Goal: Task Accomplishment & Management: Manage account settings

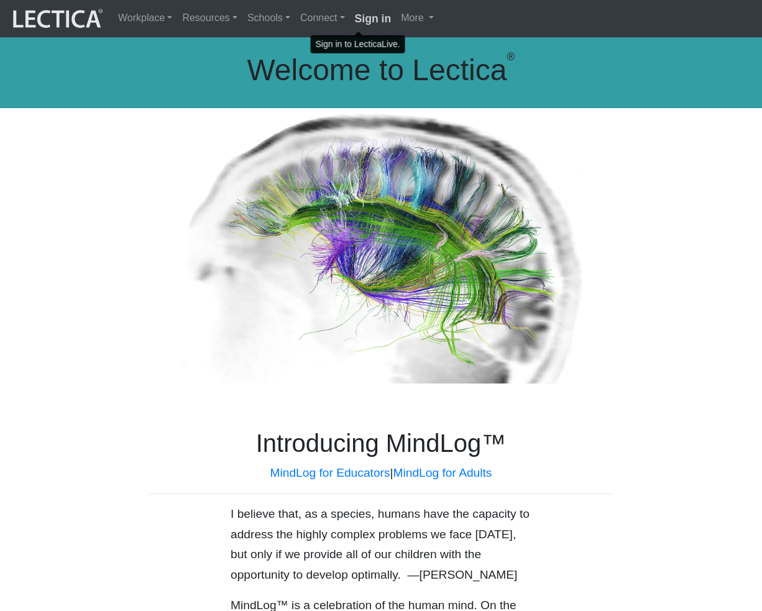
click at [366, 21] on strong "Sign in" at bounding box center [373, 18] width 37 height 12
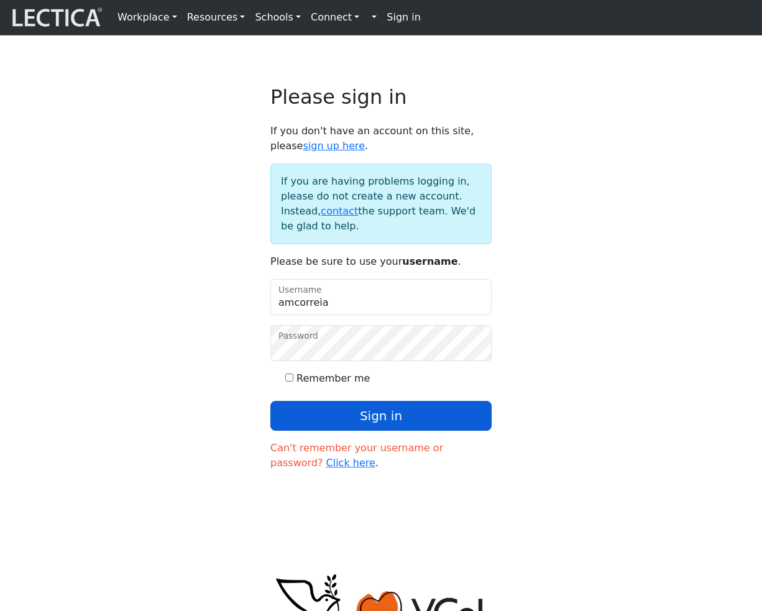
click at [370, 431] on button "Sign in" at bounding box center [381, 416] width 221 height 30
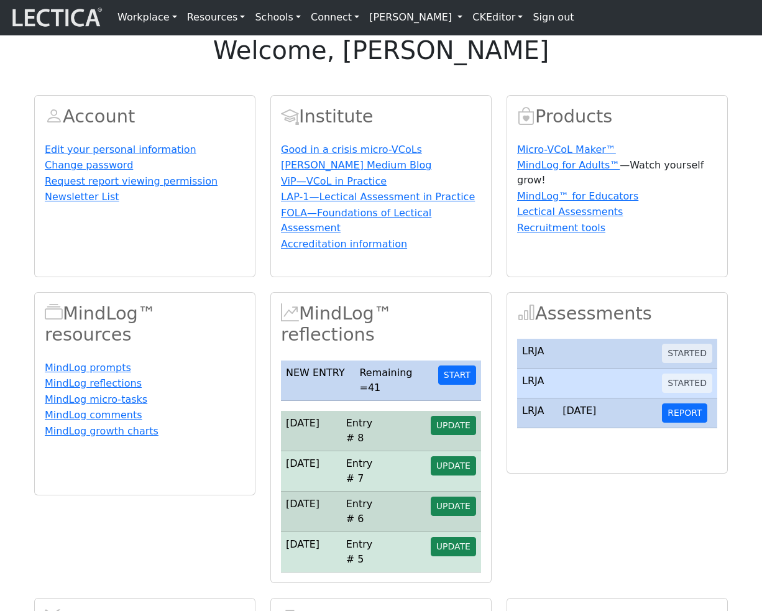
click at [445, 27] on link "[PERSON_NAME]" at bounding box center [415, 17] width 103 height 25
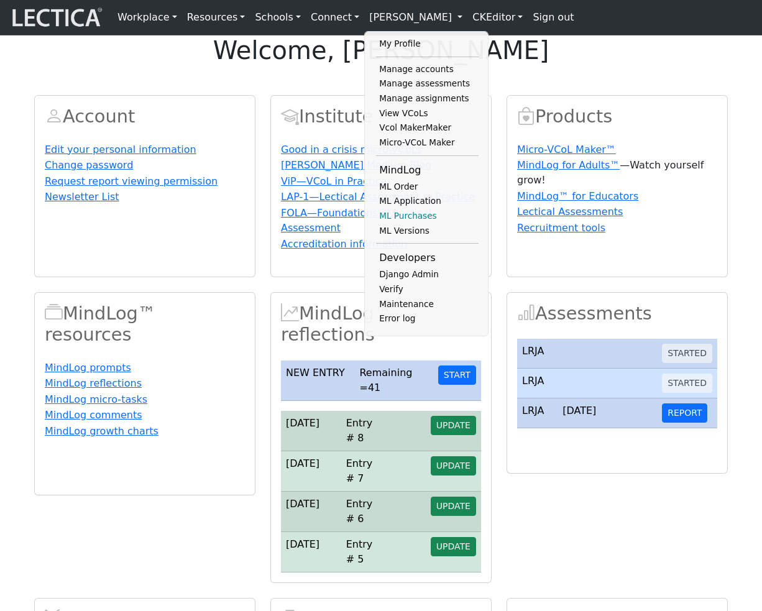
click at [401, 224] on link "ML Purchases" at bounding box center [427, 216] width 103 height 15
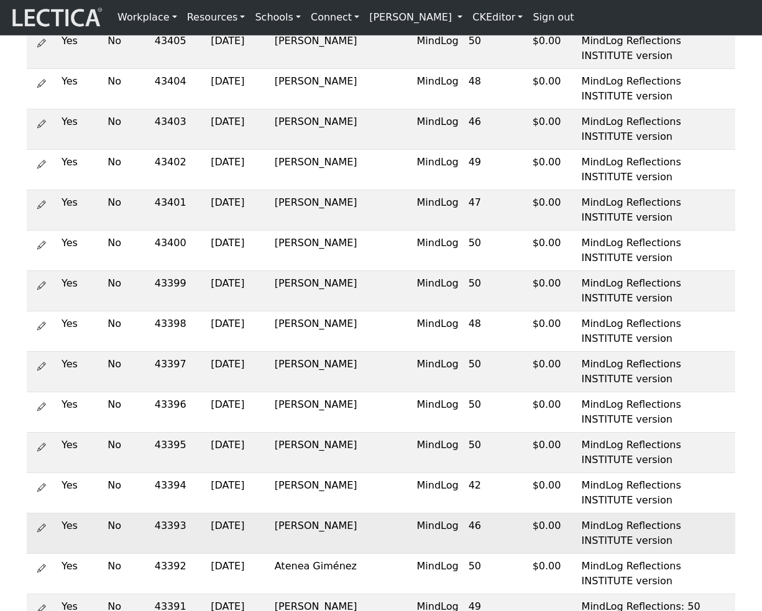
scroll to position [993, 0]
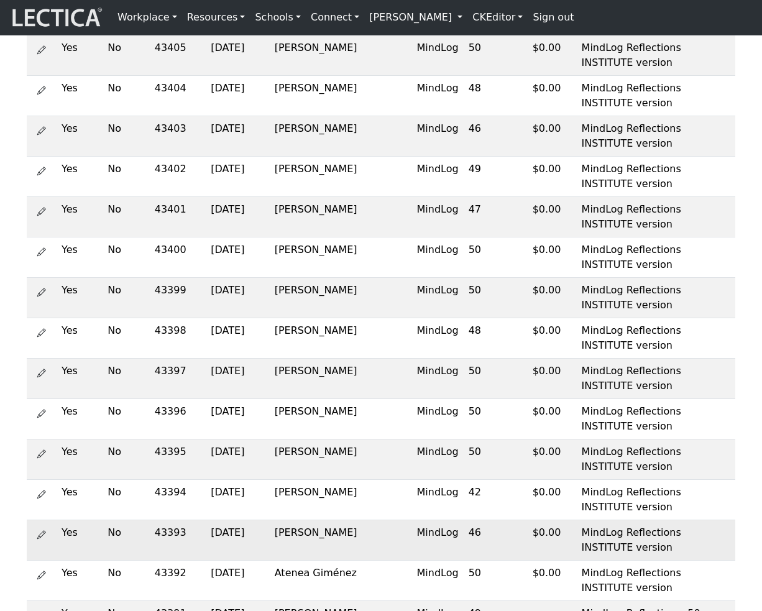
click at [150, 520] on td "43393" at bounding box center [178, 540] width 57 height 40
copy td "43393"
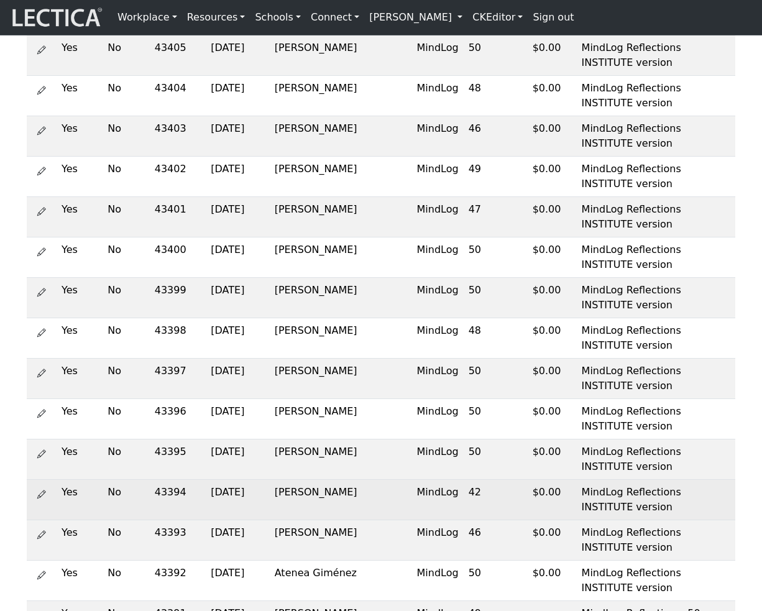
click at [151, 479] on td "43394" at bounding box center [178, 499] width 57 height 40
copy td "43394"
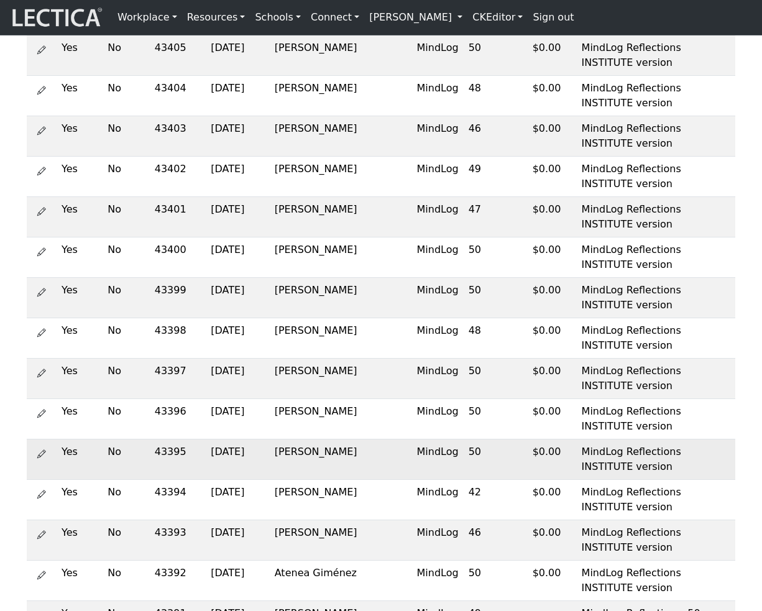
click at [155, 439] on td "43395" at bounding box center [178, 459] width 57 height 40
copy td "43395"
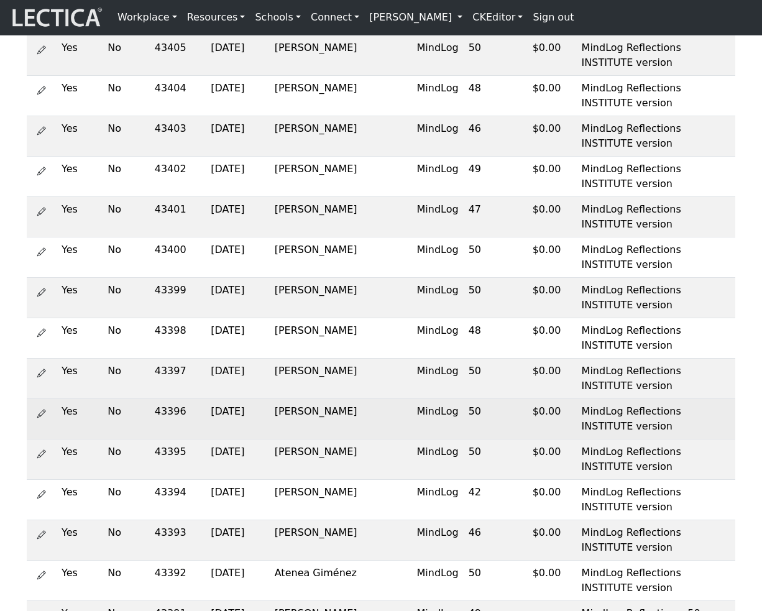
click at [152, 399] on td "43396" at bounding box center [178, 419] width 57 height 40
copy td "43396"
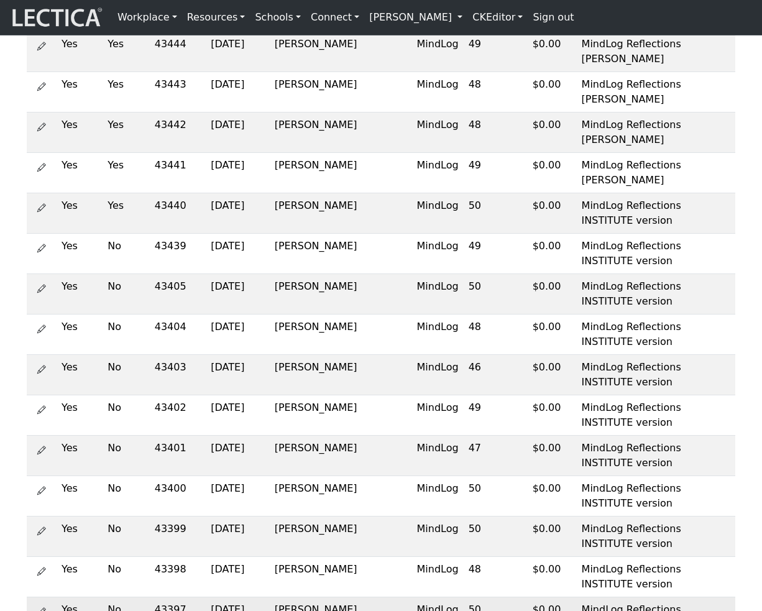
click at [150, 597] on td "43397" at bounding box center [178, 617] width 57 height 40
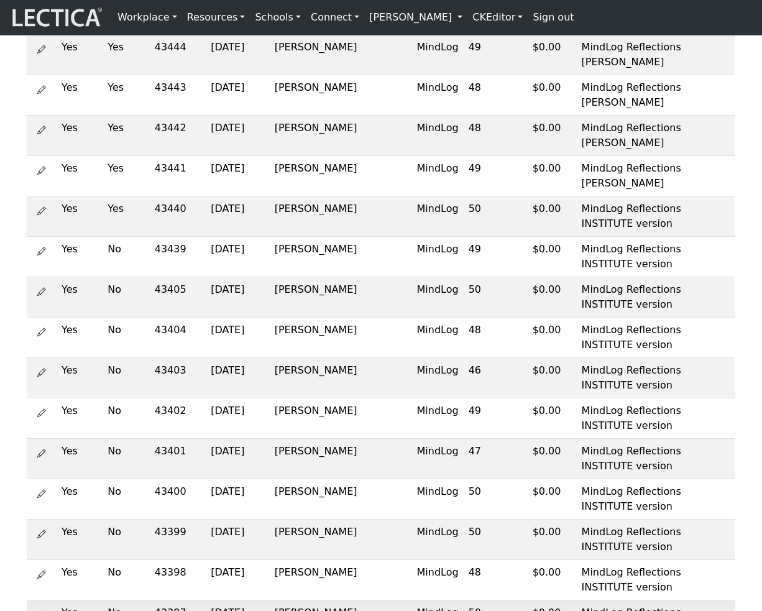
click at [150, 600] on td "43397" at bounding box center [178, 620] width 57 height 40
copy td "43397"
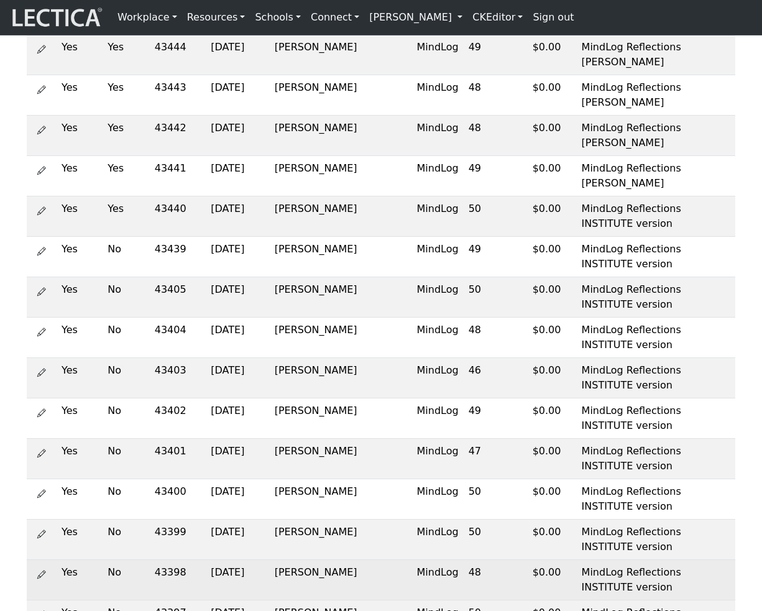
click at [153, 560] on td "43398" at bounding box center [178, 580] width 57 height 40
copy td "43398"
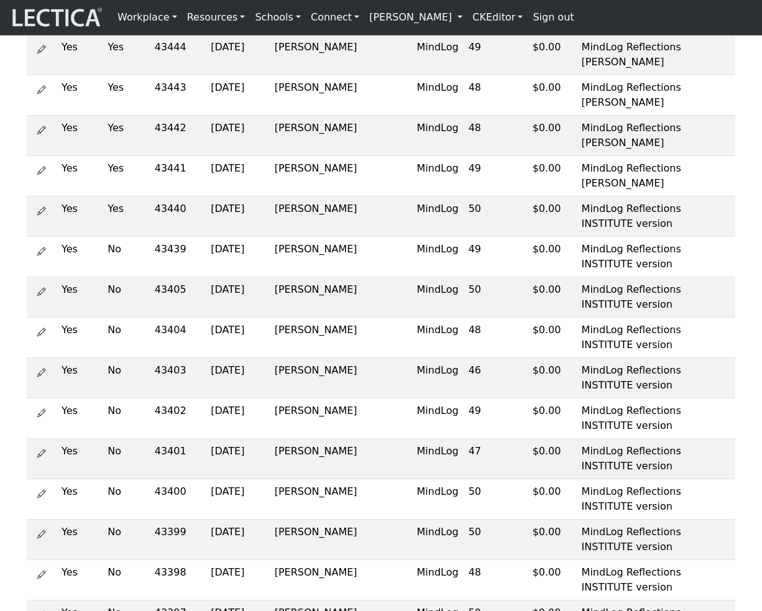
click at [746, 236] on div "MindLog purchases Edit Active? Is free? Assign Id Created at Name Product Remai…" at bounding box center [381, 109] width 762 height 1650
click at [382, 16] on link "[PERSON_NAME]" at bounding box center [415, 17] width 103 height 25
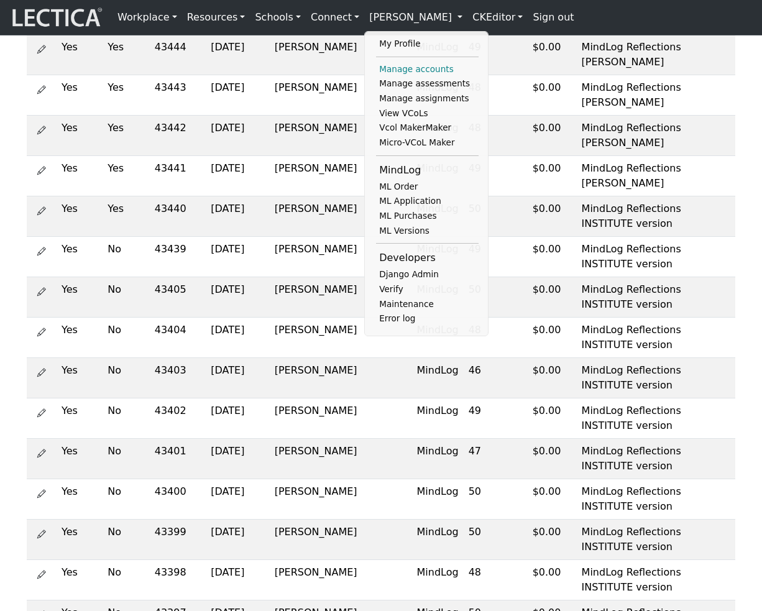
click at [387, 77] on link "Manage accounts" at bounding box center [427, 69] width 103 height 15
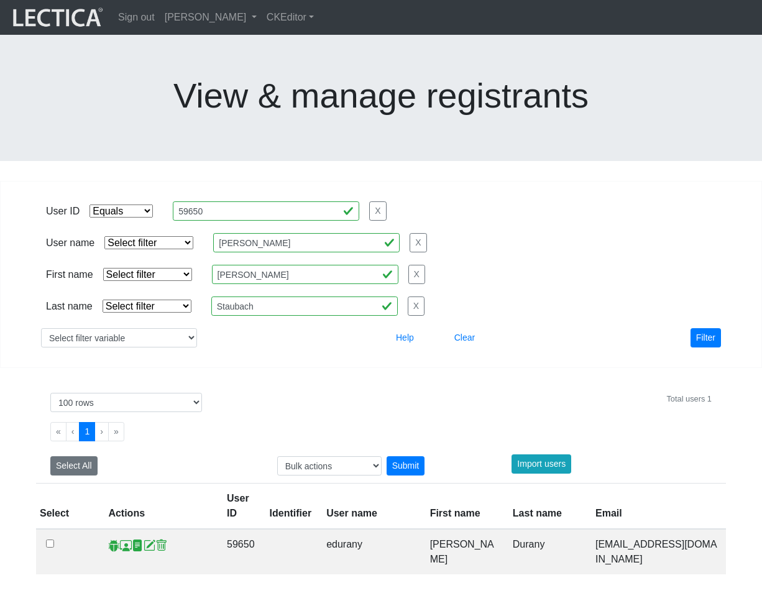
select select "equal"
select select "100"
click at [233, 202] on input "59650" at bounding box center [266, 211] width 187 height 19
paste input "8572"
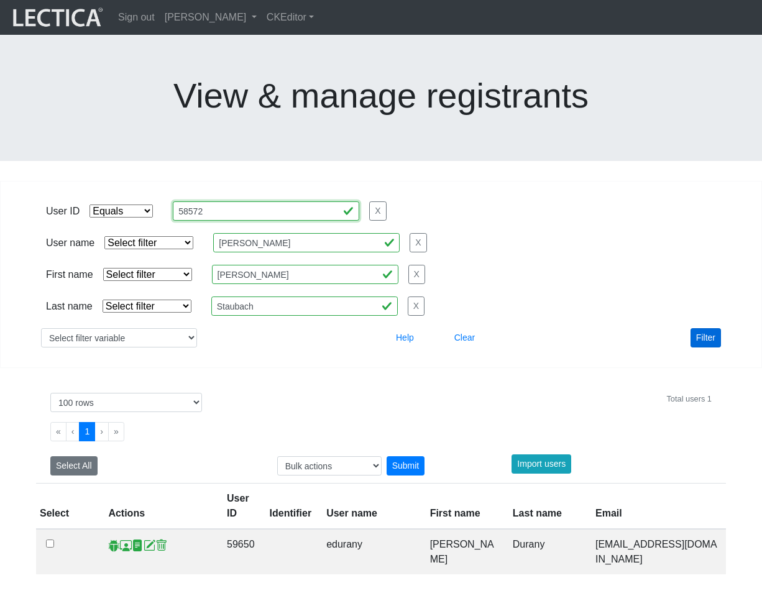
type input "58572"
click at [705, 328] on button "Filter" at bounding box center [706, 337] width 30 height 19
click at [123, 539] on span at bounding box center [126, 545] width 12 height 13
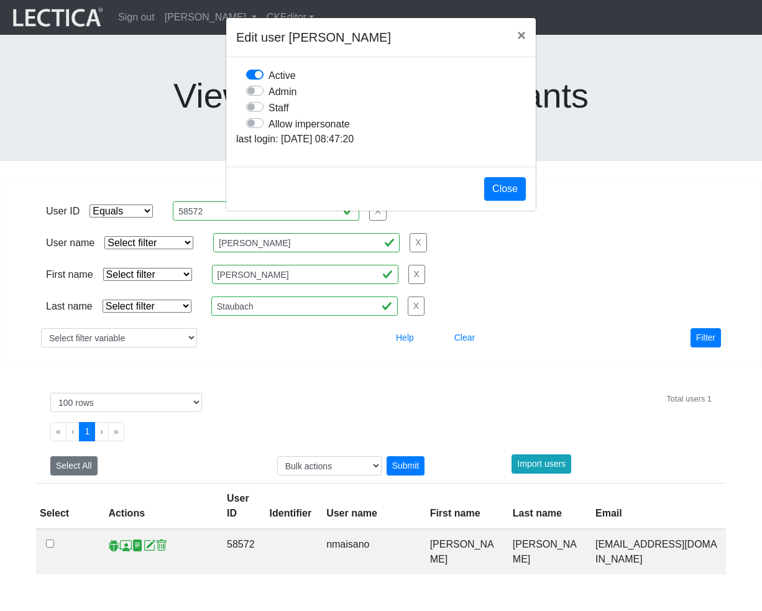
scroll to position [9, 0]
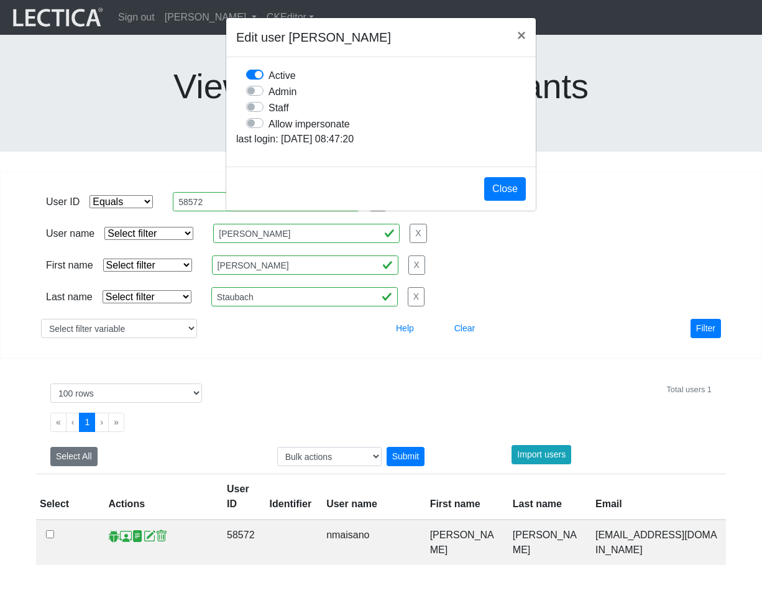
click at [258, 132] on div "Allow impersonate" at bounding box center [386, 124] width 280 height 16
click at [269, 132] on label "Allow impersonate" at bounding box center [309, 124] width 81 height 16
click at [256, 128] on input "Allow impersonate" at bounding box center [251, 122] width 10 height 12
checkbox input "true"
click at [497, 201] on button "Close" at bounding box center [505, 189] width 42 height 24
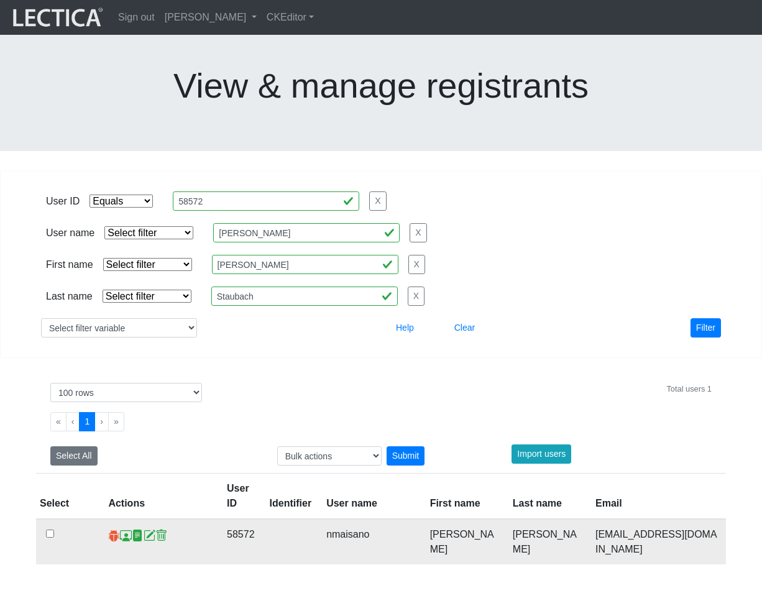
click at [110, 529] on span at bounding box center [114, 535] width 12 height 13
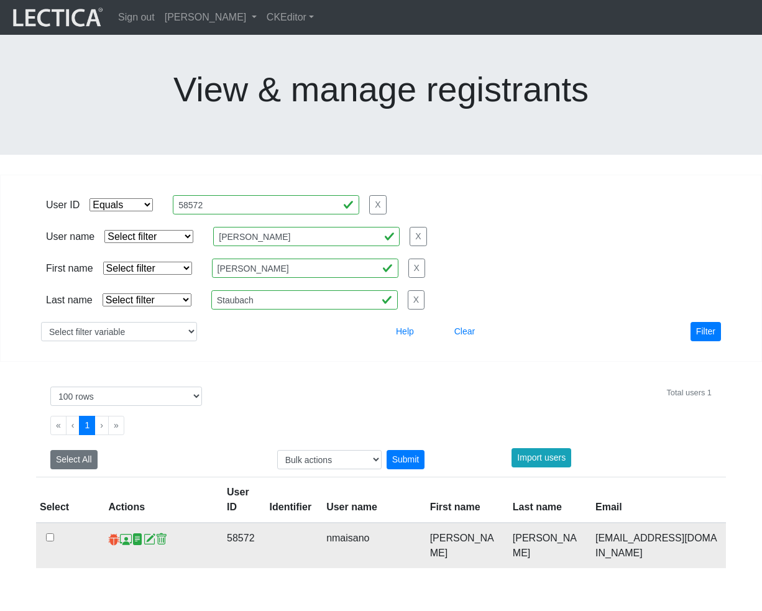
scroll to position [4, 0]
